Goal: Task Accomplishment & Management: Manage account settings

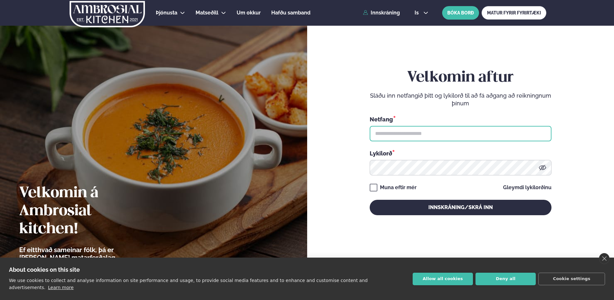
click at [411, 131] on input "text" at bounding box center [461, 133] width 182 height 15
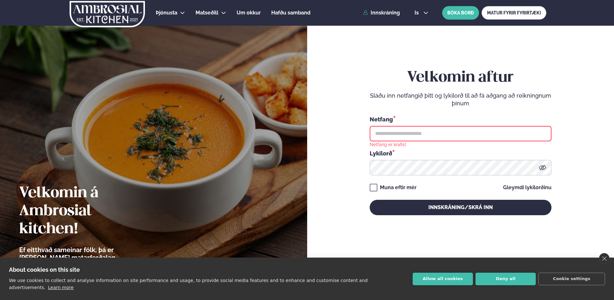
type input "**********"
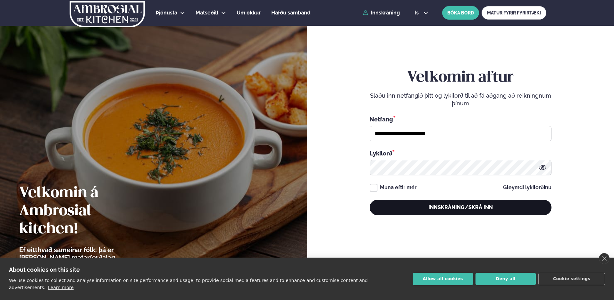
click at [442, 211] on button "Innskráning/Skrá inn" at bounding box center [461, 206] width 182 height 15
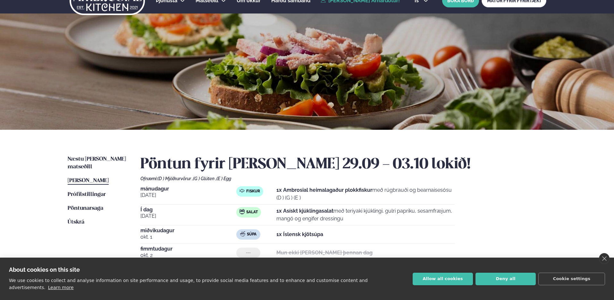
scroll to position [16, 0]
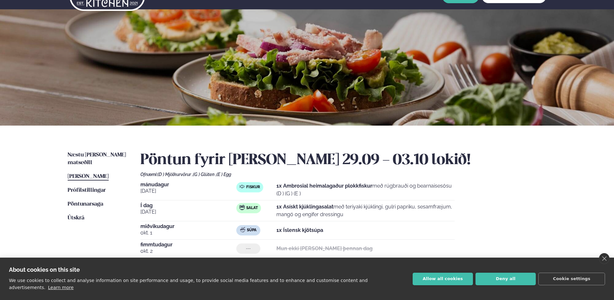
drag, startPoint x: 275, startPoint y: 208, endPoint x: 376, endPoint y: 217, distance: 100.8
click at [374, 216] on div "Salat 1x Asískt kjúklingasalat með teriyaki kjúklingi, gulri papriku, sesamfræj…" at bounding box center [345, 210] width 218 height 15
click at [384, 217] on p "1x Asískt kjúklingasalat með teriyaki kjúklingi, gulri papriku, sesamfræjum, ma…" at bounding box center [365, 210] width 178 height 15
click at [86, 154] on span "Næstu [PERSON_NAME] matseðill" at bounding box center [97, 158] width 58 height 13
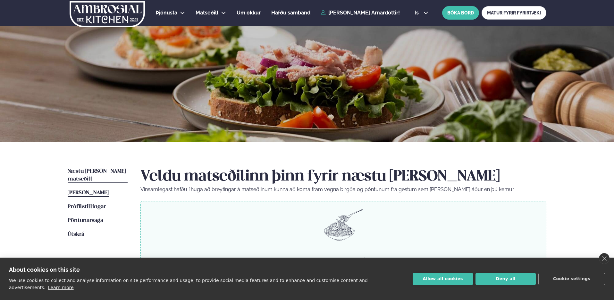
click at [102, 190] on span "[PERSON_NAME]" at bounding box center [88, 192] width 41 height 5
